Goal: Check status: Check status

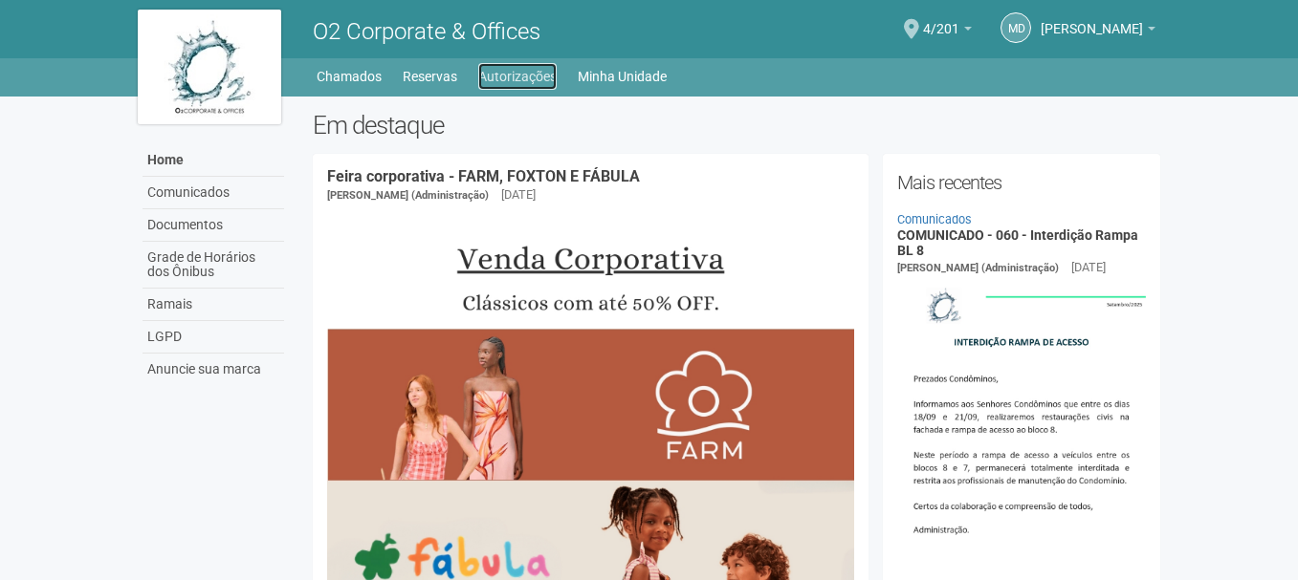
click at [533, 78] on link "Autorizações" at bounding box center [517, 76] width 78 height 27
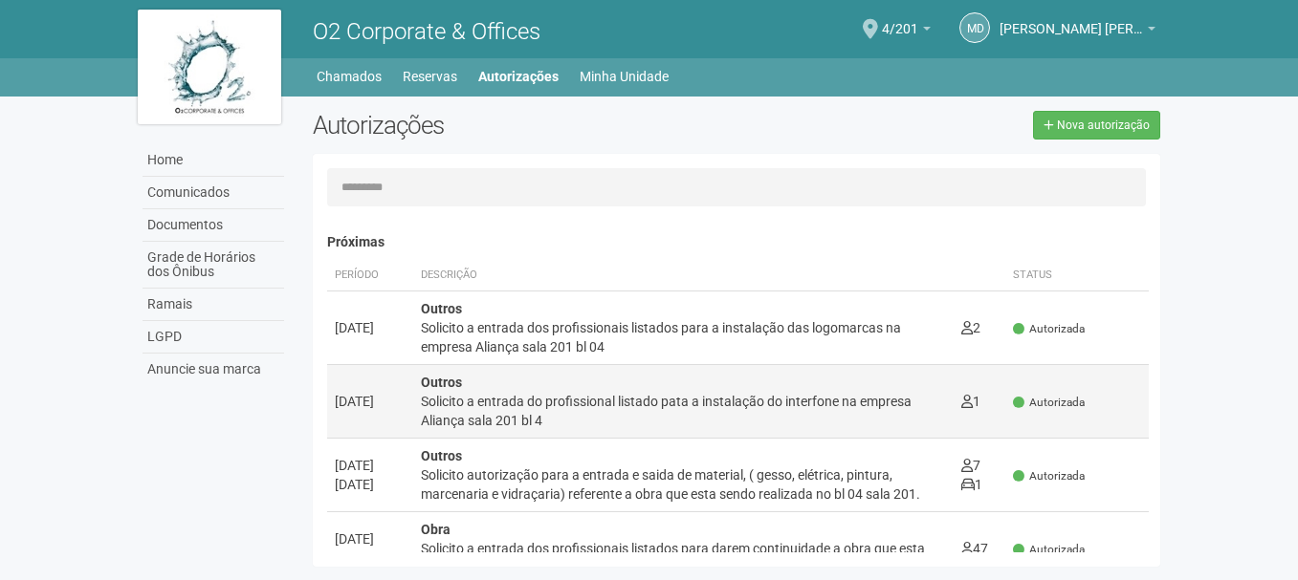
click at [640, 405] on div "Solicito a entrada do profissional listado pata a instalação do interfone na em…" at bounding box center [684, 411] width 526 height 38
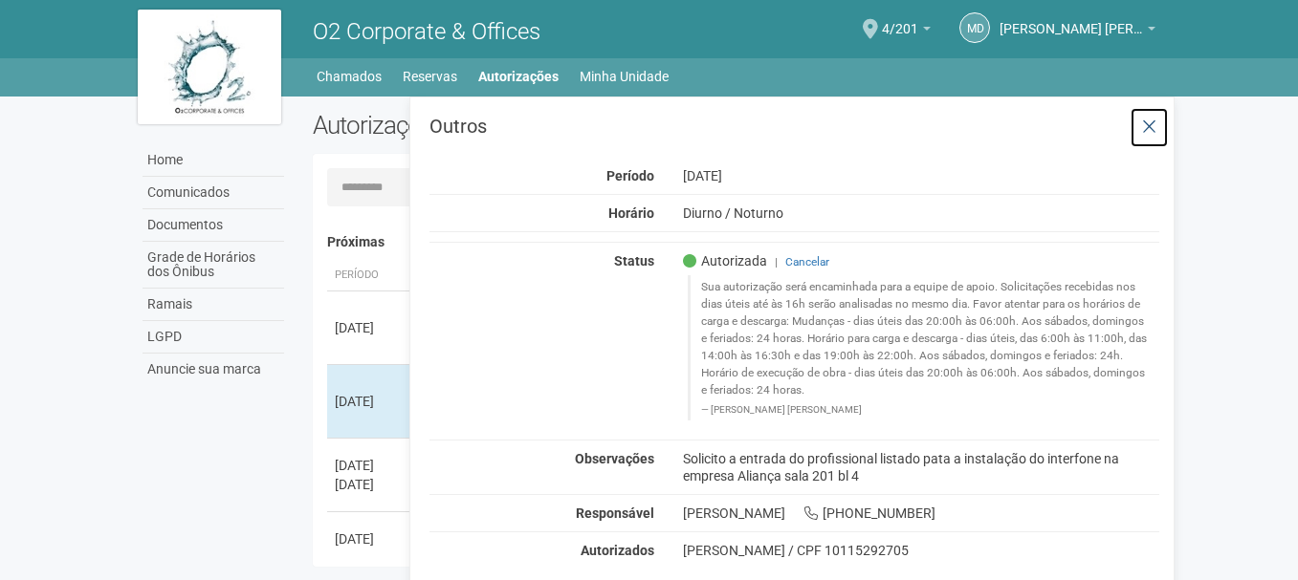
click at [1154, 125] on icon at bounding box center [1149, 127] width 14 height 19
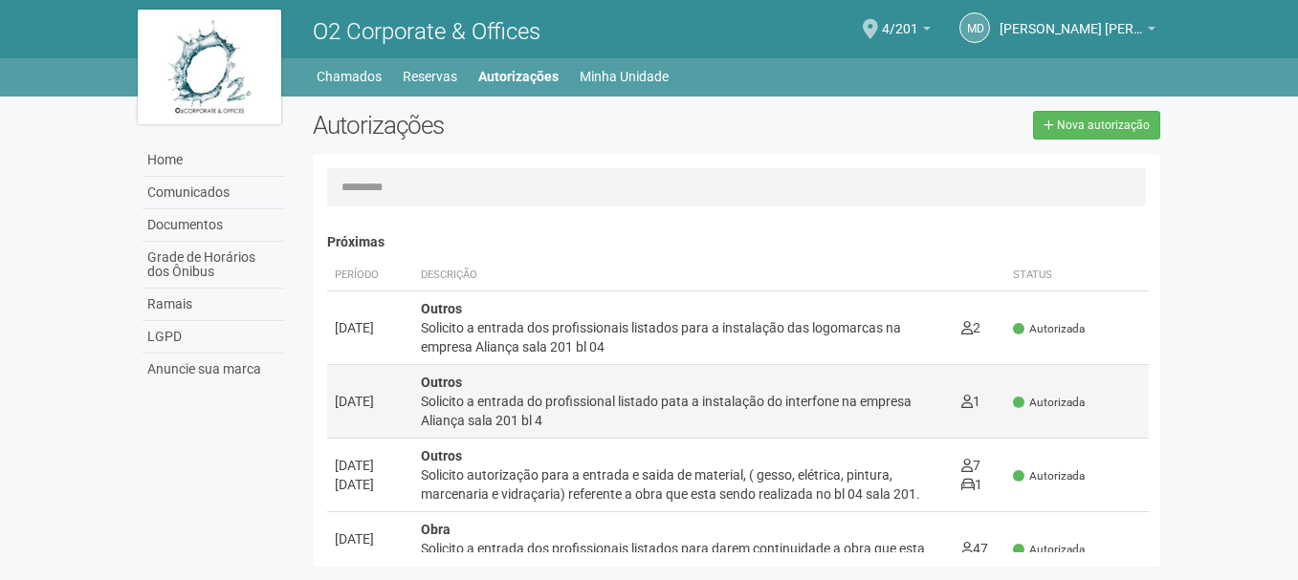
scroll to position [96, 0]
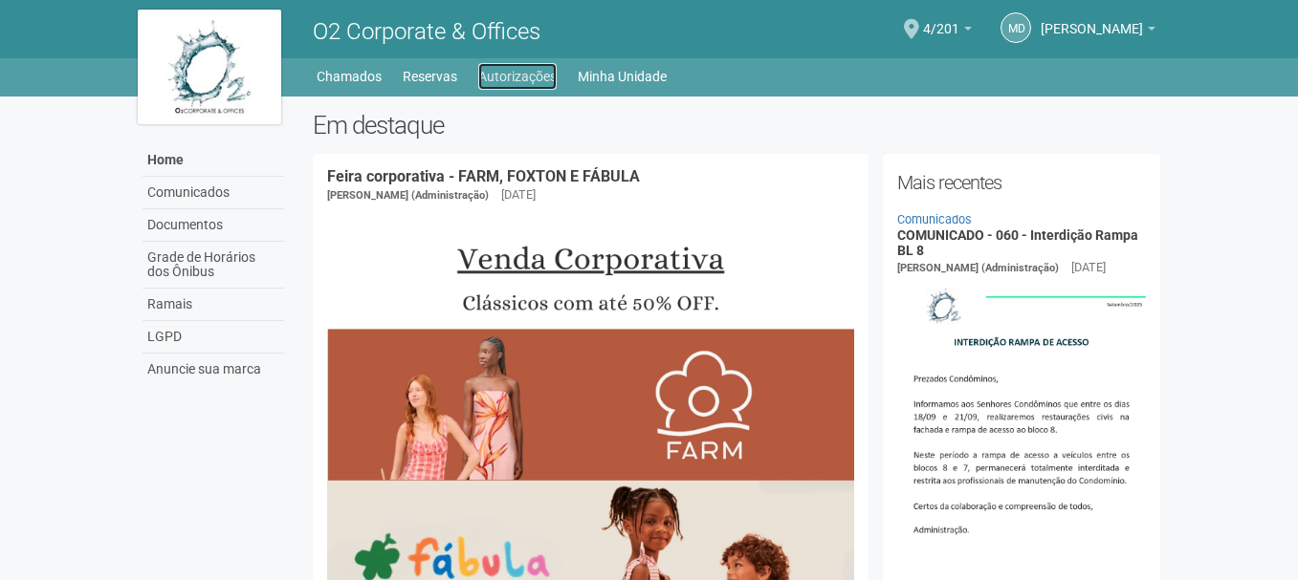
click at [503, 86] on link "Autorizações" at bounding box center [517, 76] width 78 height 27
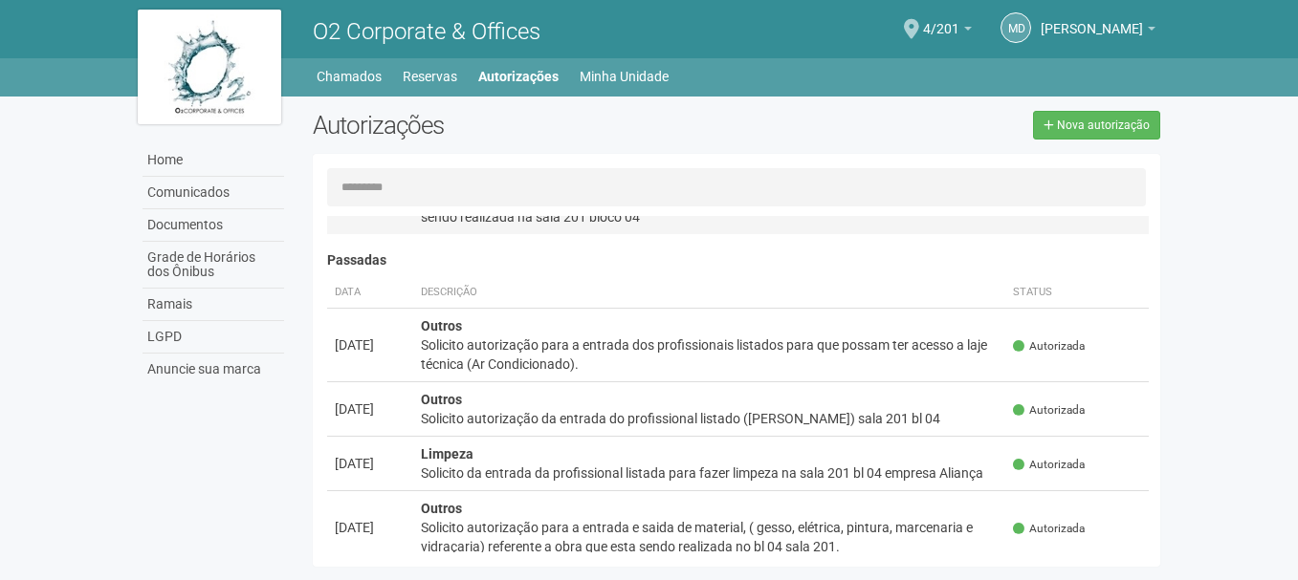
scroll to position [382, 0]
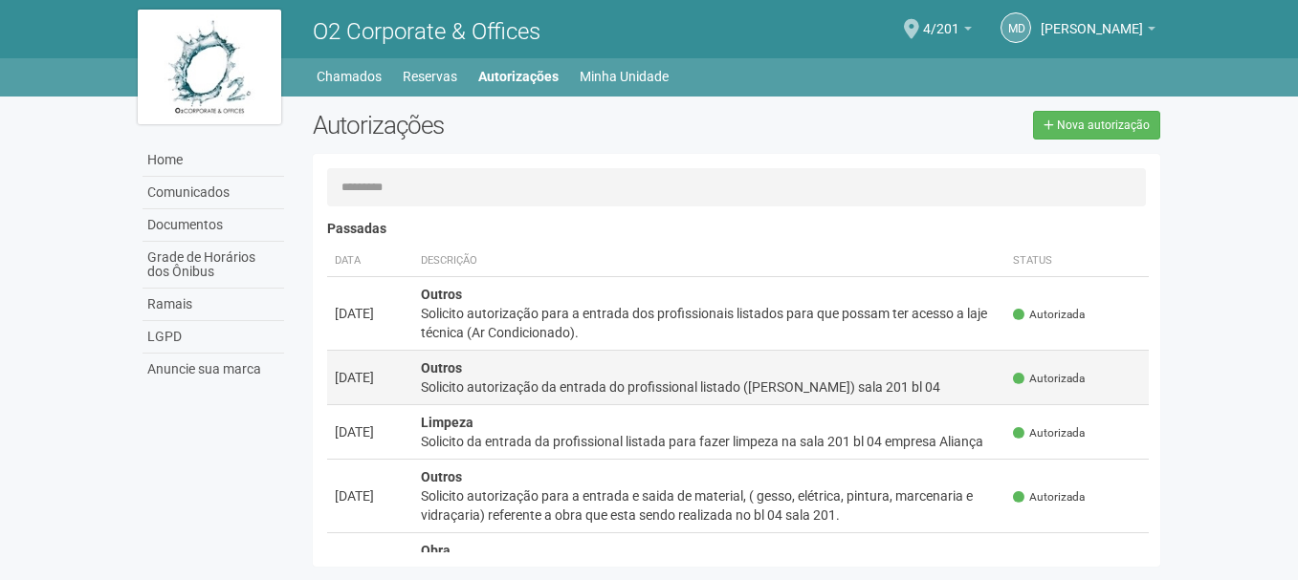
click at [834, 386] on div "Solicito autorização da entrada do profissional listado ([PERSON_NAME]) sala 20…" at bounding box center [710, 387] width 578 height 19
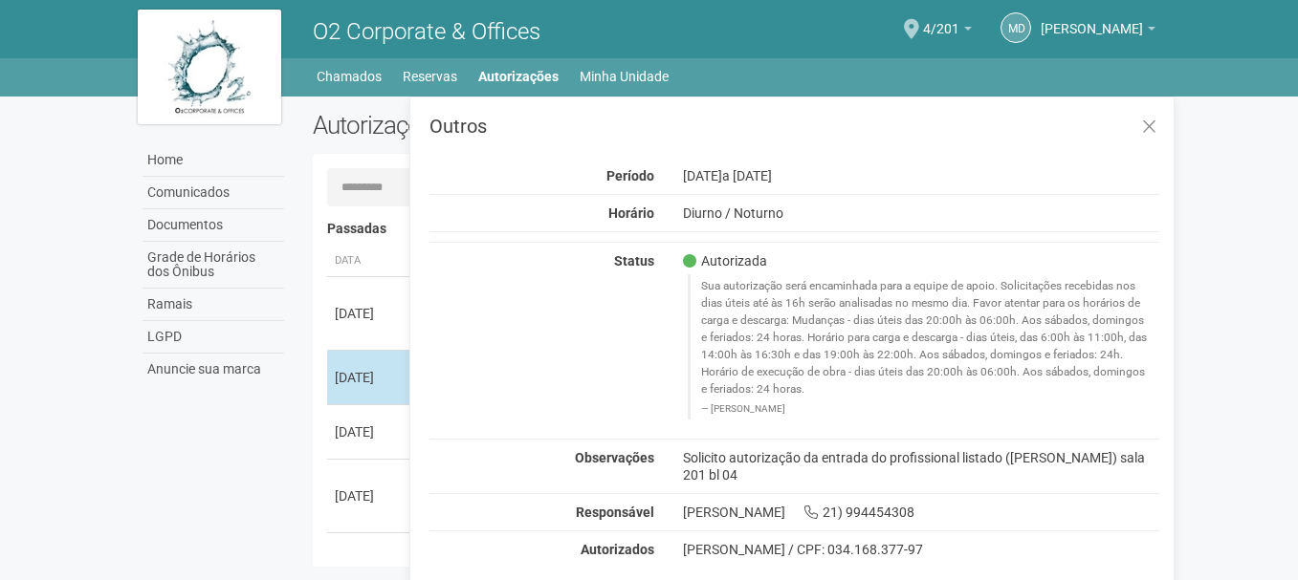
scroll to position [0, 0]
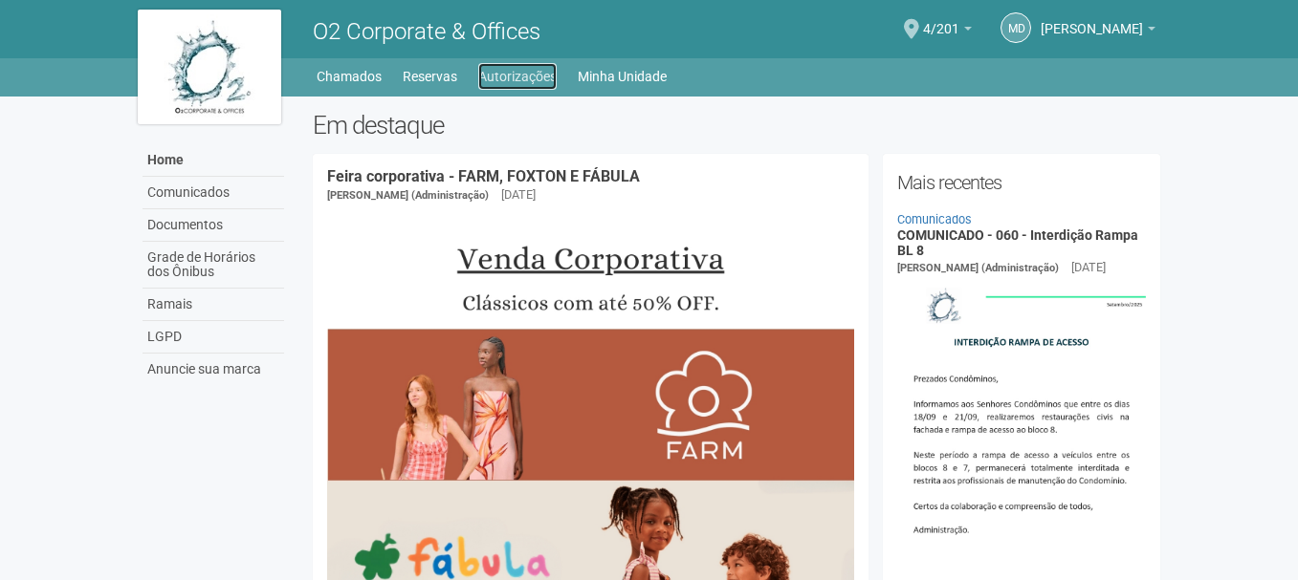
click at [526, 81] on link "Autorizações" at bounding box center [517, 76] width 78 height 27
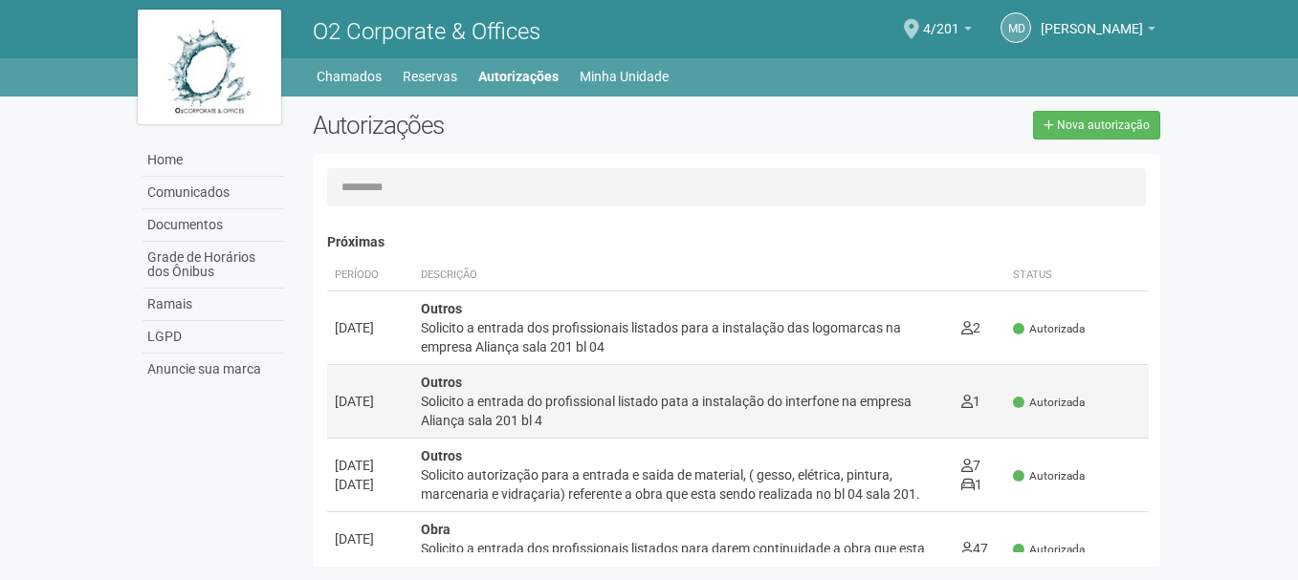
click at [718, 403] on div "Solicito a entrada do profissional listado pata a instalação do interfone na em…" at bounding box center [684, 411] width 526 height 38
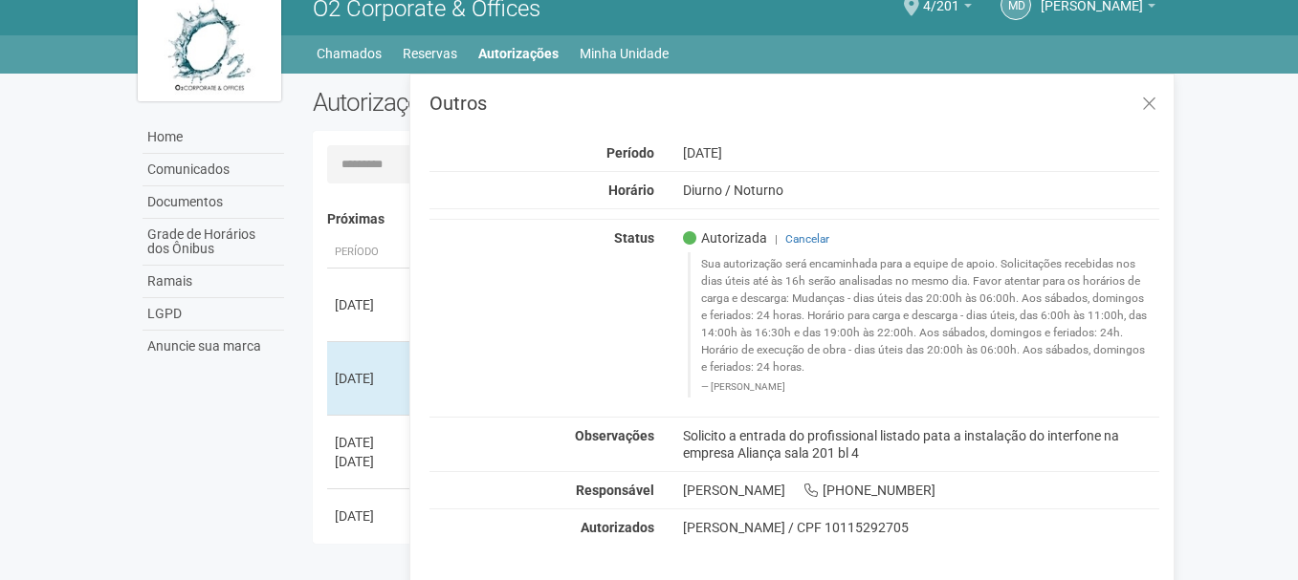
scroll to position [30, 0]
